Goal: Information Seeking & Learning: Learn about a topic

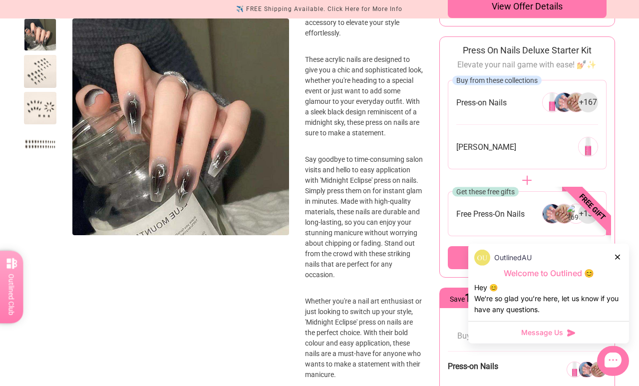
scroll to position [373, 0]
click at [616, 260] on icon at bounding box center [617, 257] width 5 height 5
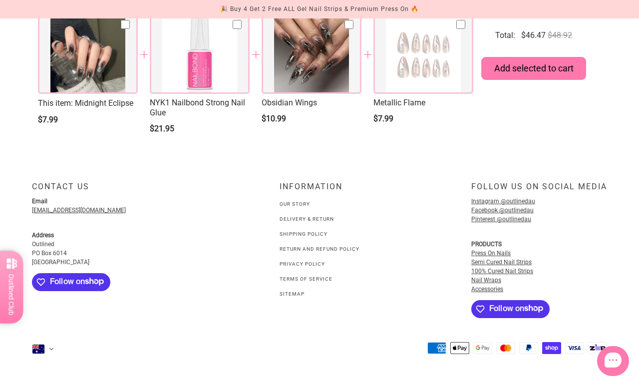
scroll to position [1542, 0]
click at [287, 237] on link "Shipping Policy" at bounding box center [304, 233] width 48 height 5
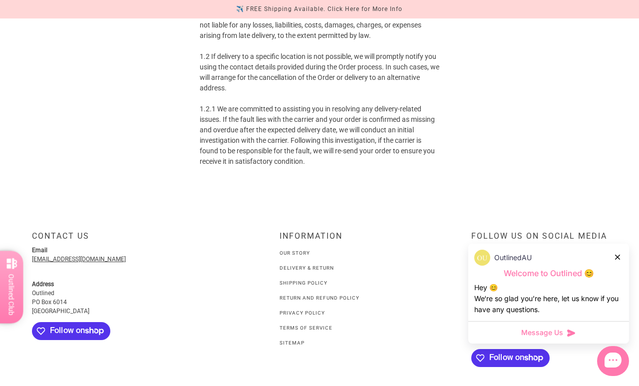
scroll to position [237, 0]
click at [291, 265] on link "Delivery & Return" at bounding box center [307, 267] width 54 height 5
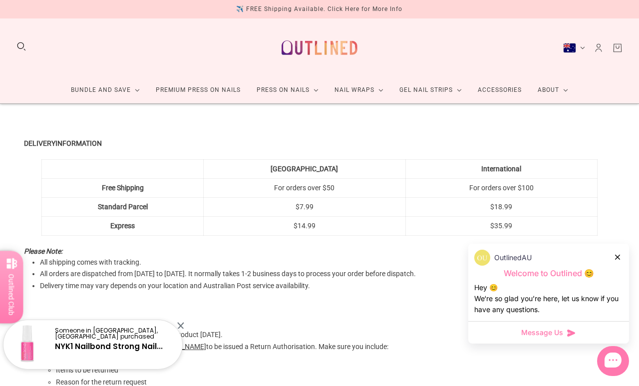
click at [164, 86] on link "Premium Press On Nails" at bounding box center [198, 90] width 101 height 26
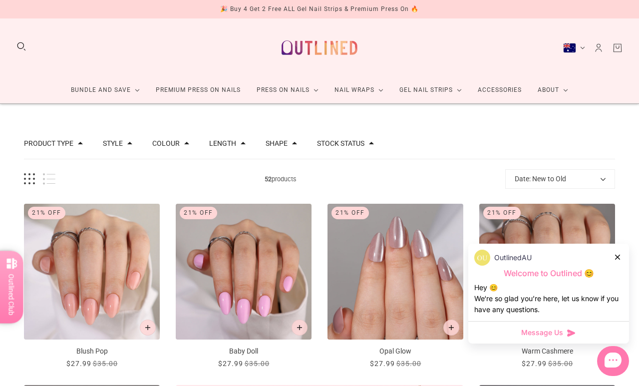
click at [19, 46] on button "Search" at bounding box center [21, 46] width 11 height 11
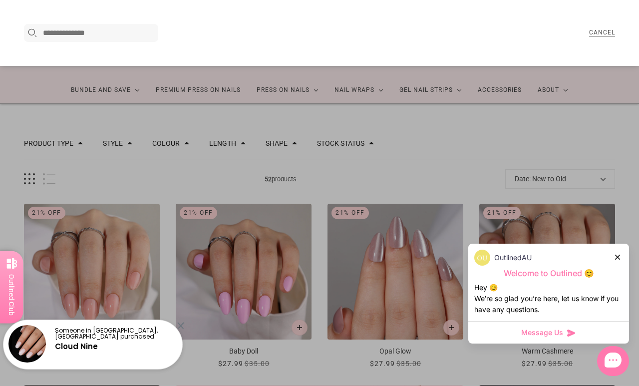
click at [53, 37] on input "Search here..." at bounding box center [99, 33] width 112 height 12
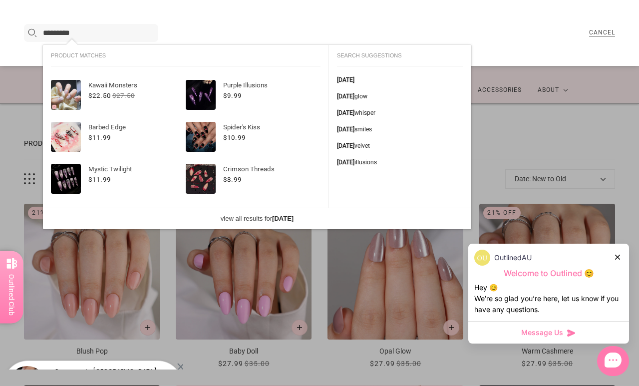
type input "*********"
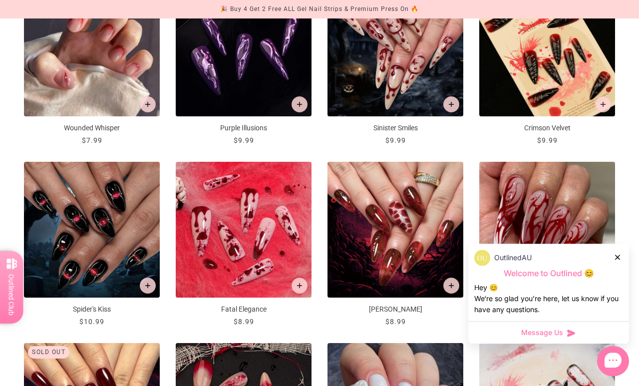
scroll to position [274, 0]
click at [611, 266] on div "OutlinedAU" at bounding box center [548, 258] width 149 height 16
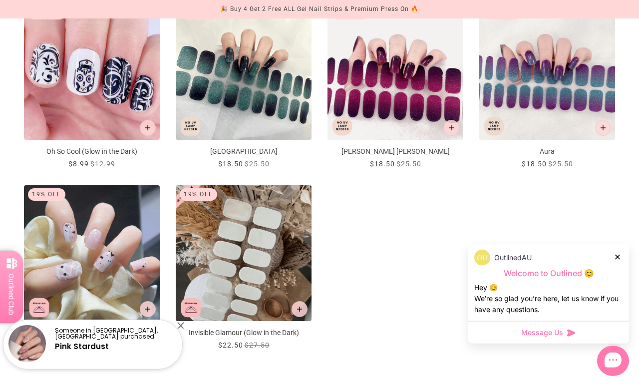
scroll to position [979, 0]
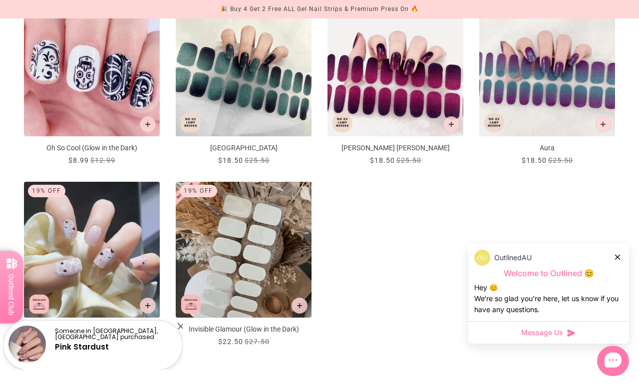
click at [62, 249] on img "Kawaii Monsters" at bounding box center [92, 250] width 136 height 136
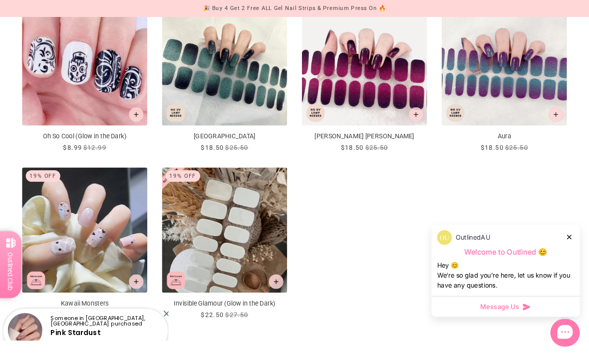
scroll to position [975, 0]
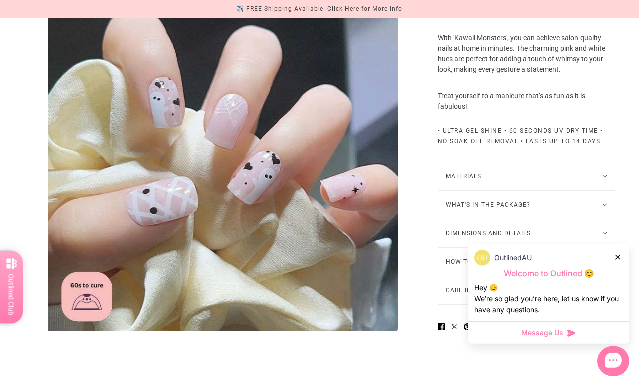
scroll to position [479, 0]
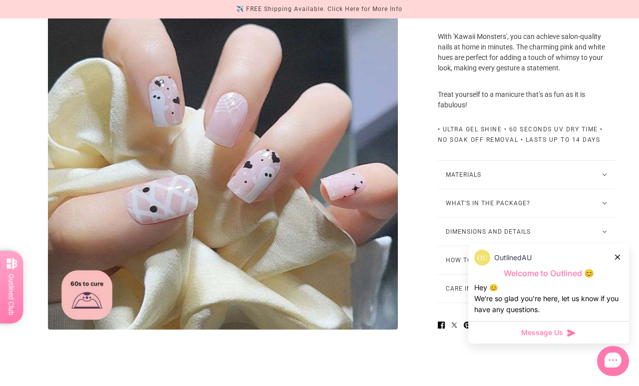
click at [607, 217] on button "What's in the package?" at bounding box center [526, 203] width 177 height 28
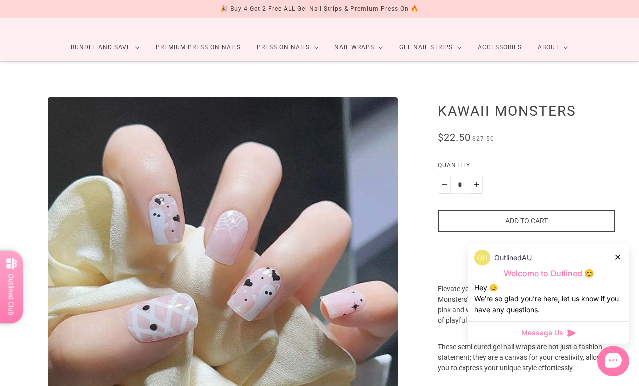
scroll to position [0, 0]
